Goal: Transaction & Acquisition: Download file/media

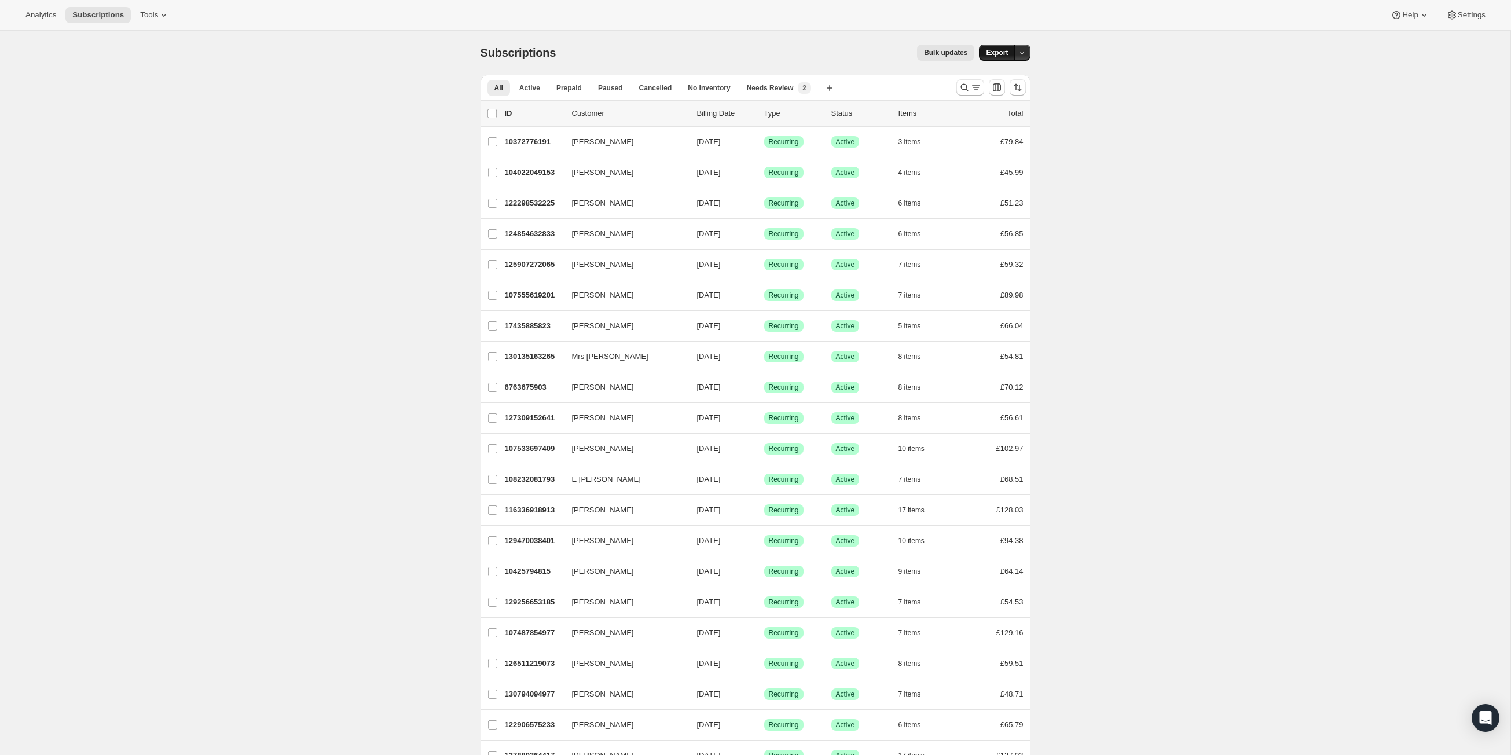
click at [1008, 57] on span "Export" at bounding box center [997, 52] width 22 height 9
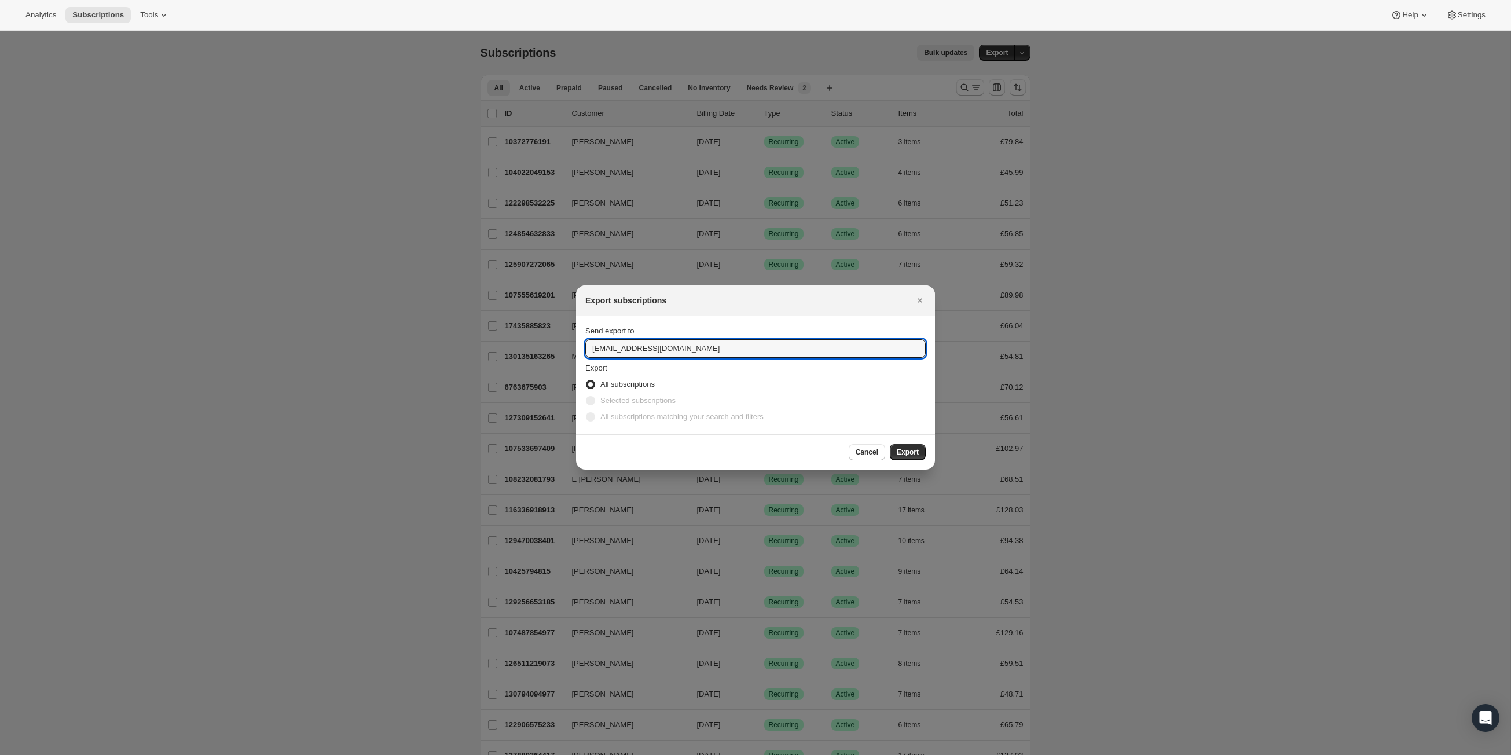
drag, startPoint x: 596, startPoint y: 349, endPoint x: 543, endPoint y: 349, distance: 53.3
type input "alex@fielddoctor.co.uk"
click at [914, 457] on span "Export" at bounding box center [908, 452] width 22 height 9
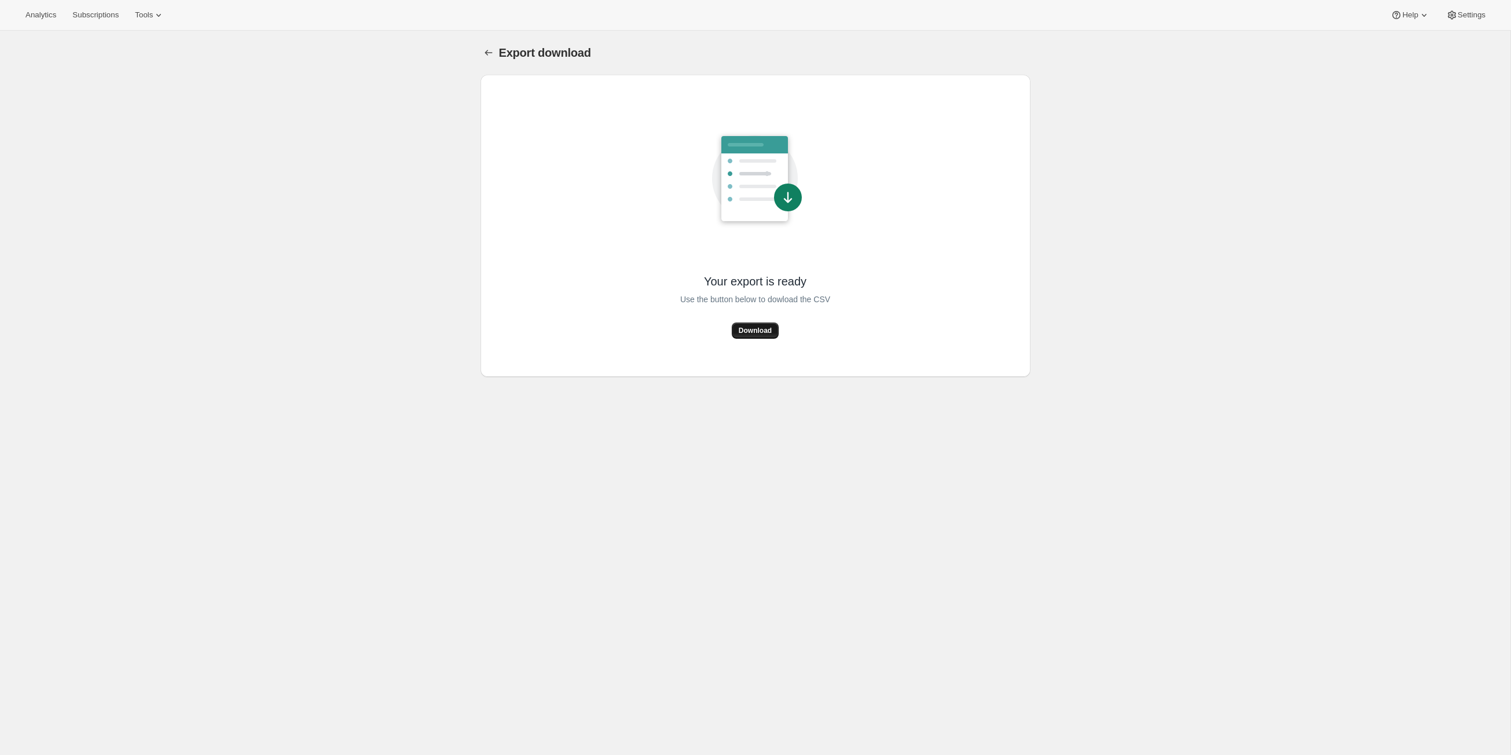
click at [760, 335] on span "Download" at bounding box center [755, 330] width 33 height 9
